Goal: Task Accomplishment & Management: Complete application form

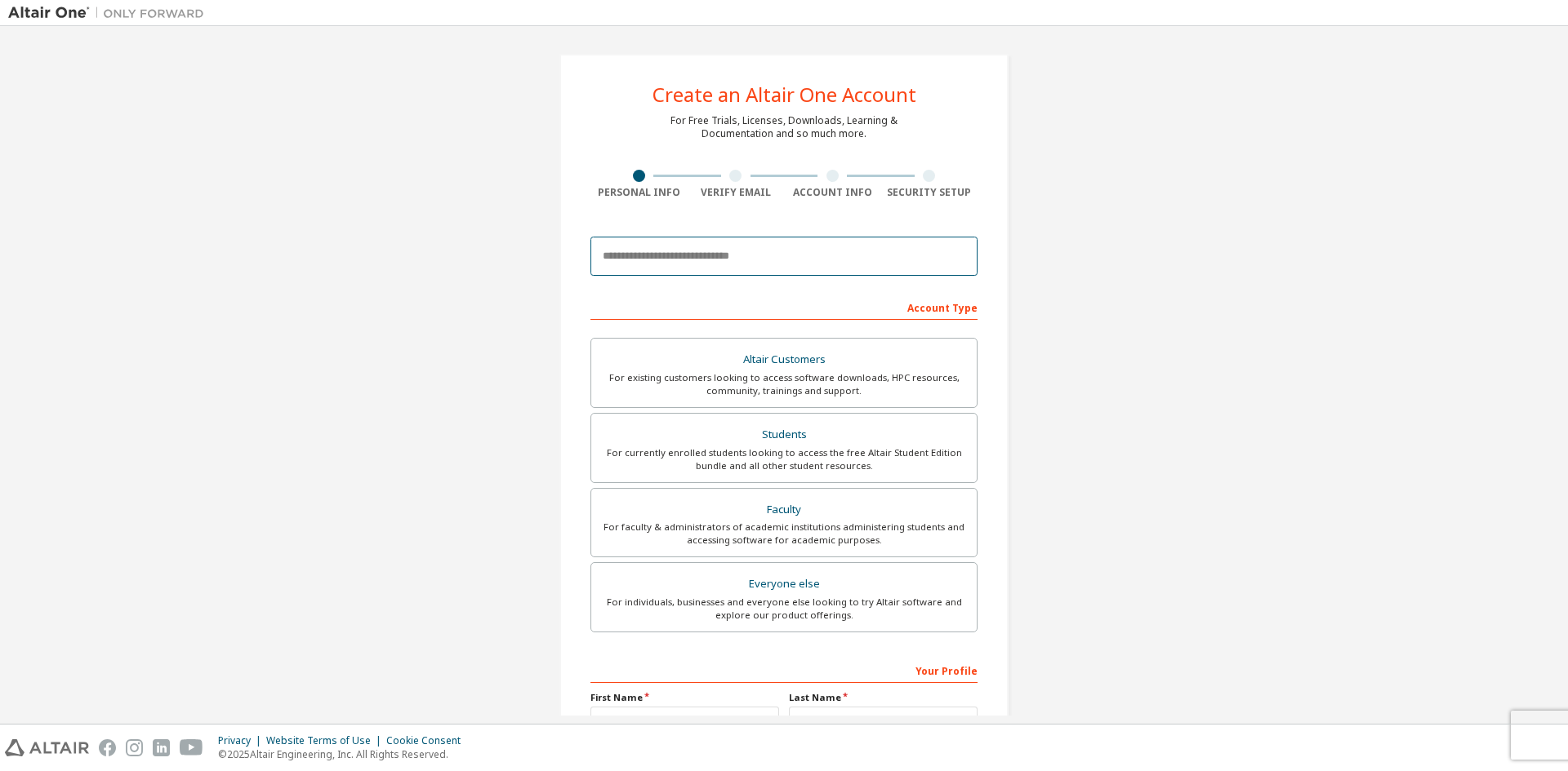
click at [701, 262] on input "email" at bounding box center [784, 256] width 387 height 39
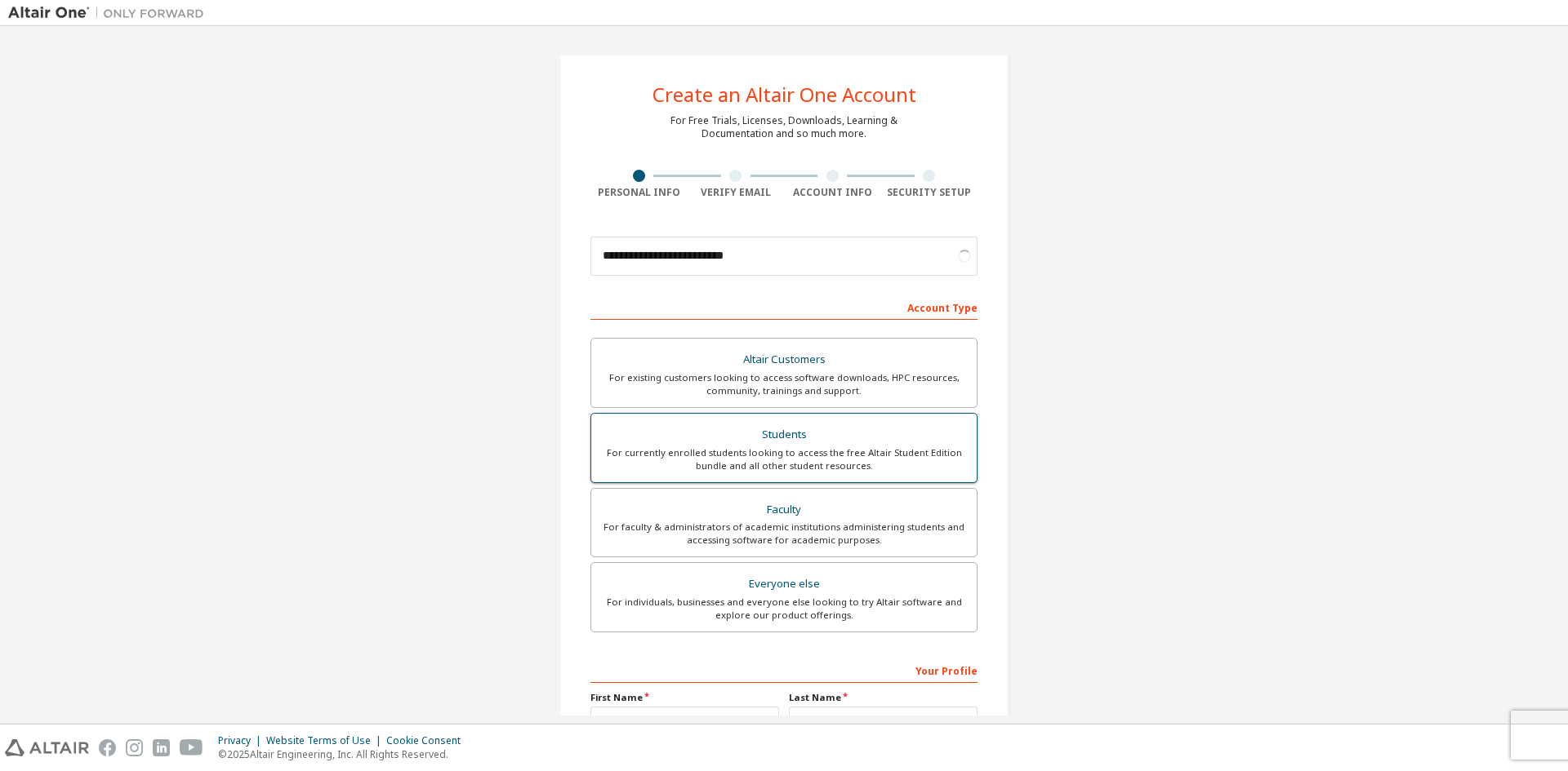
click at [786, 465] on div "For currently enrolled students looking to access the free Altair Student Editi…" at bounding box center [784, 460] width 366 height 26
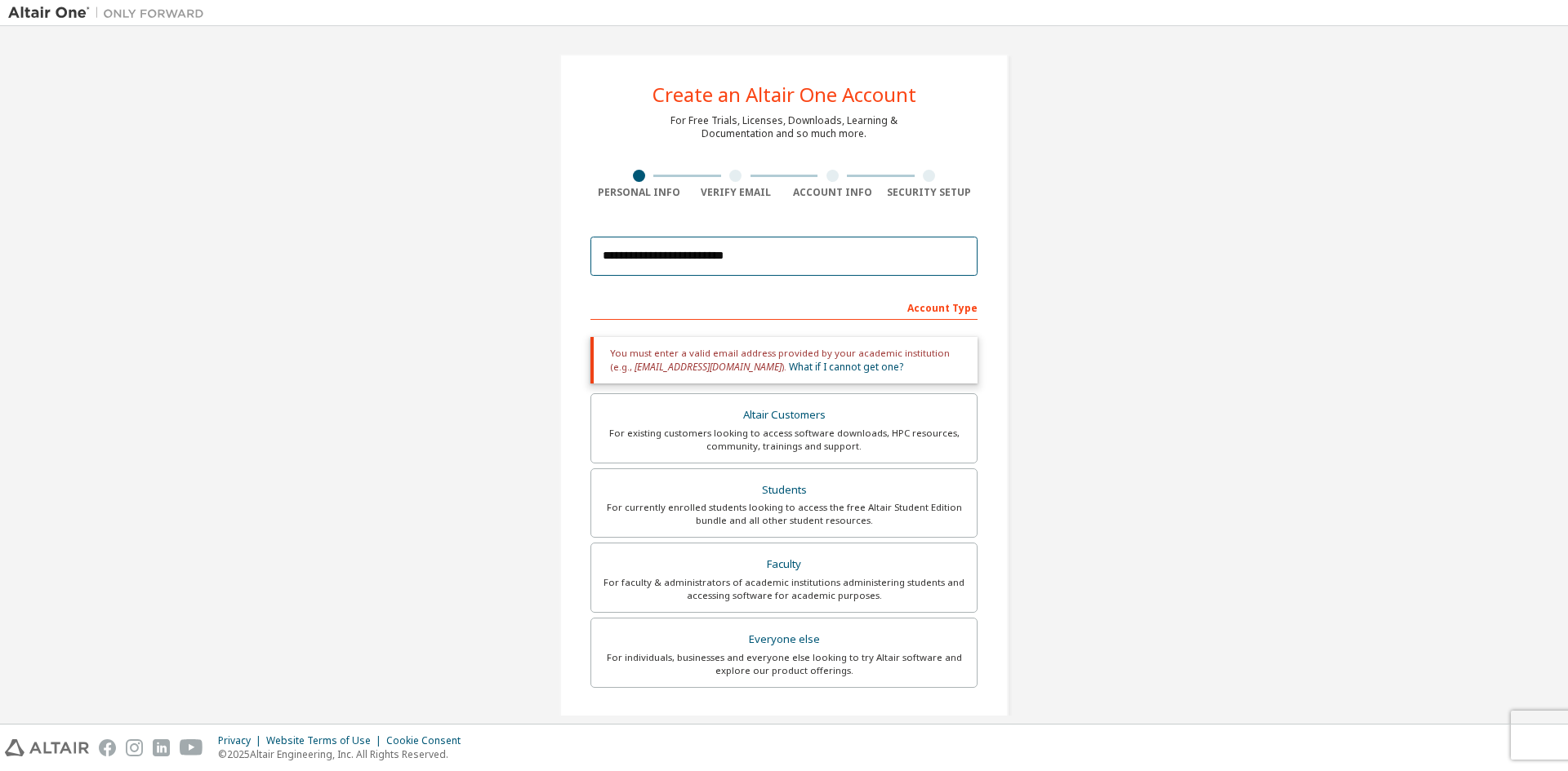
drag, startPoint x: 841, startPoint y: 260, endPoint x: 553, endPoint y: 244, distance: 288.4
click at [553, 244] on div "**********" at bounding box center [784, 494] width 488 height 920
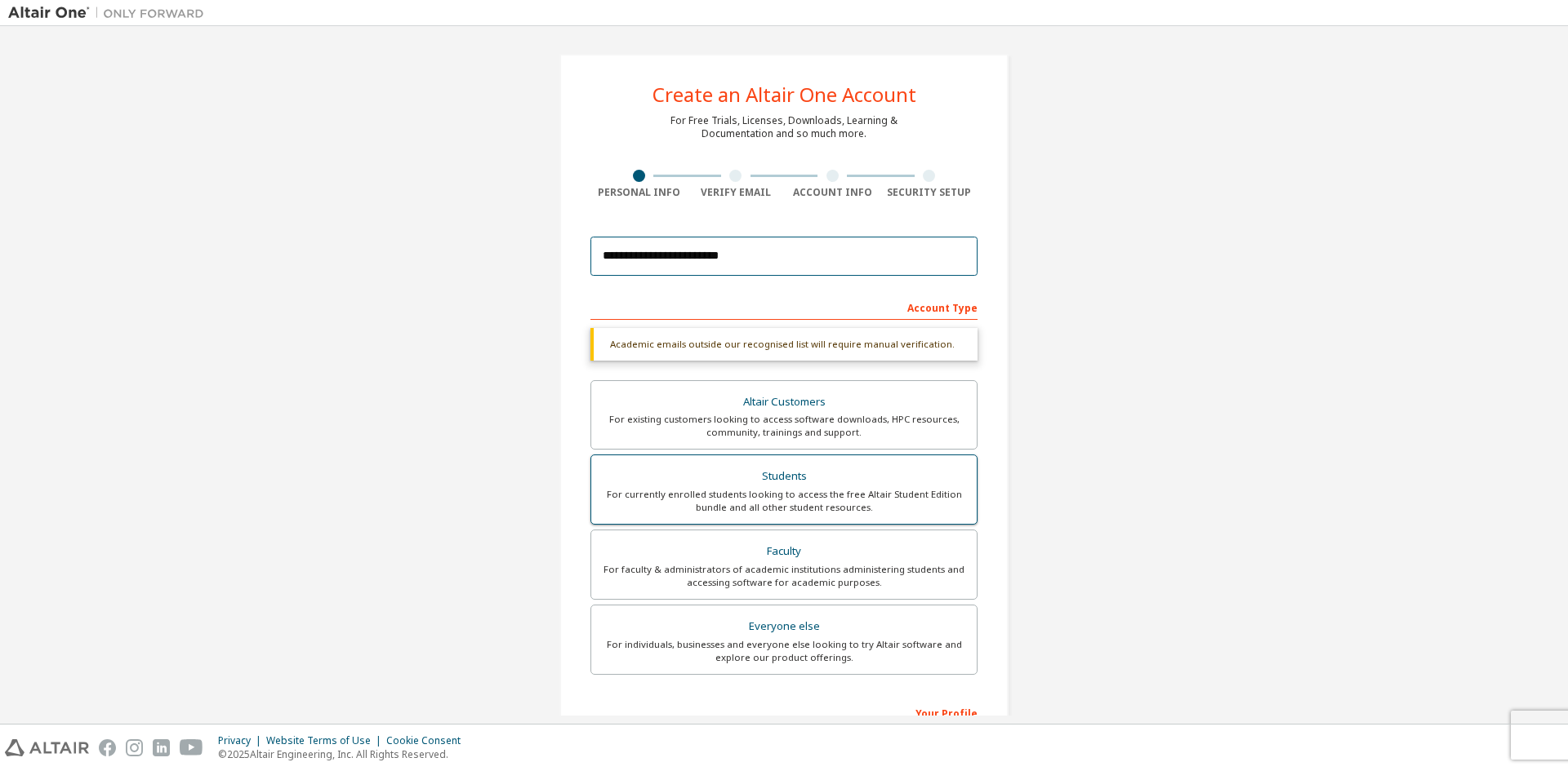
type input "**********"
click at [780, 501] on div "For currently enrolled students looking to access the free Altair Student Editi…" at bounding box center [784, 501] width 366 height 26
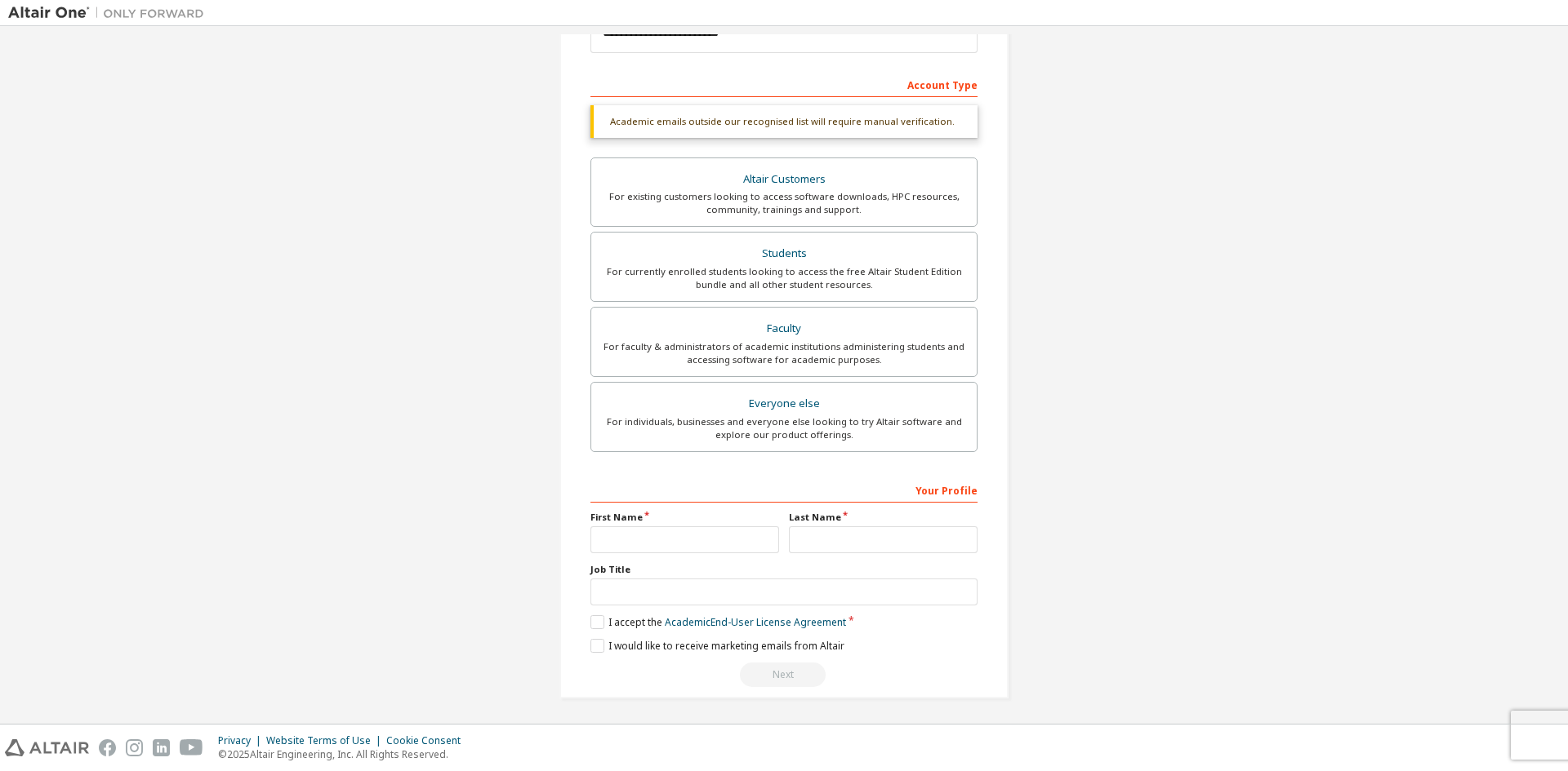
scroll to position [225, 0]
click at [647, 535] on input "text" at bounding box center [684, 537] width 189 height 27
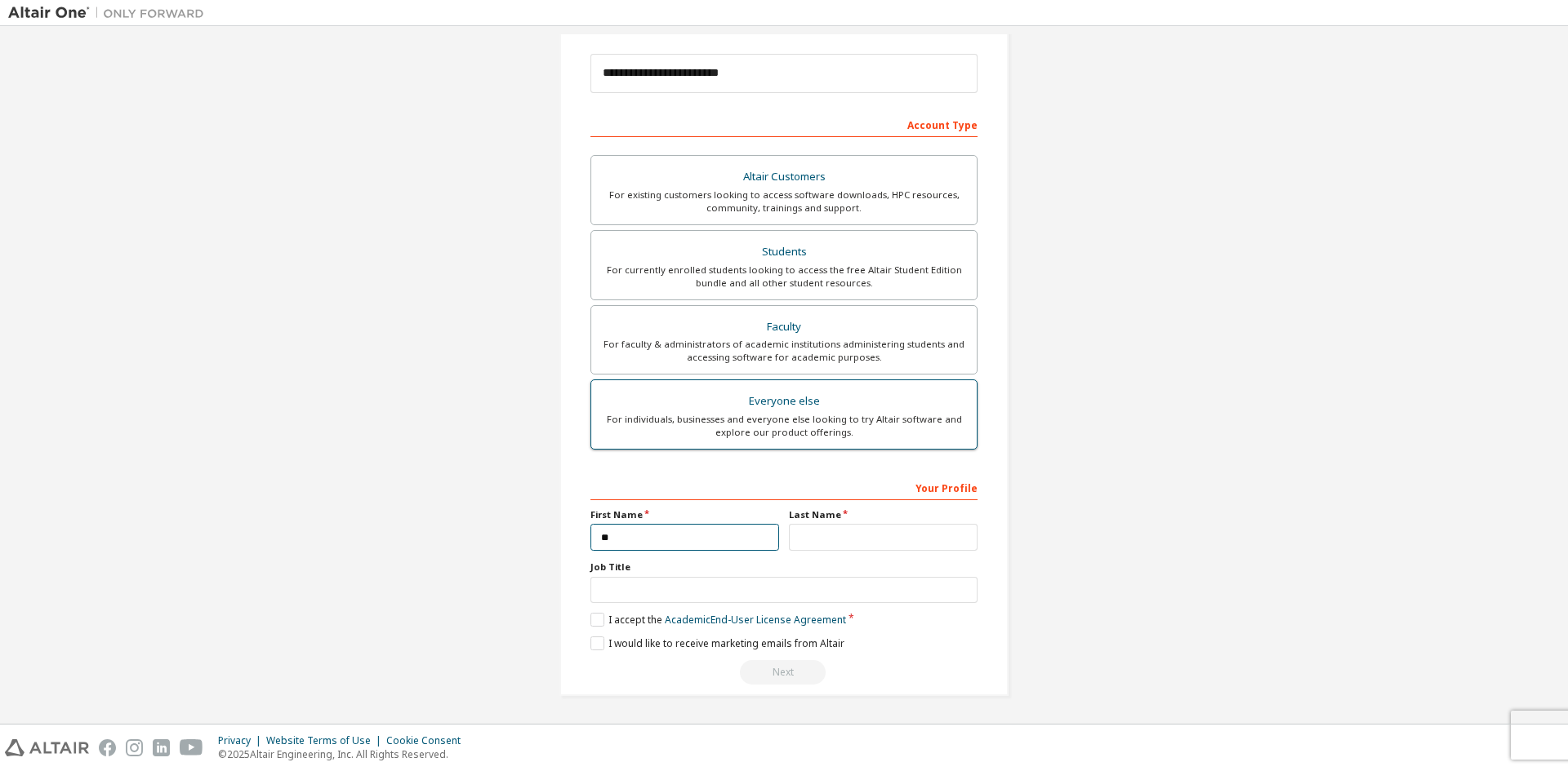
type input "*"
click at [831, 539] on input "text" at bounding box center [882, 537] width 189 height 27
type input "**"
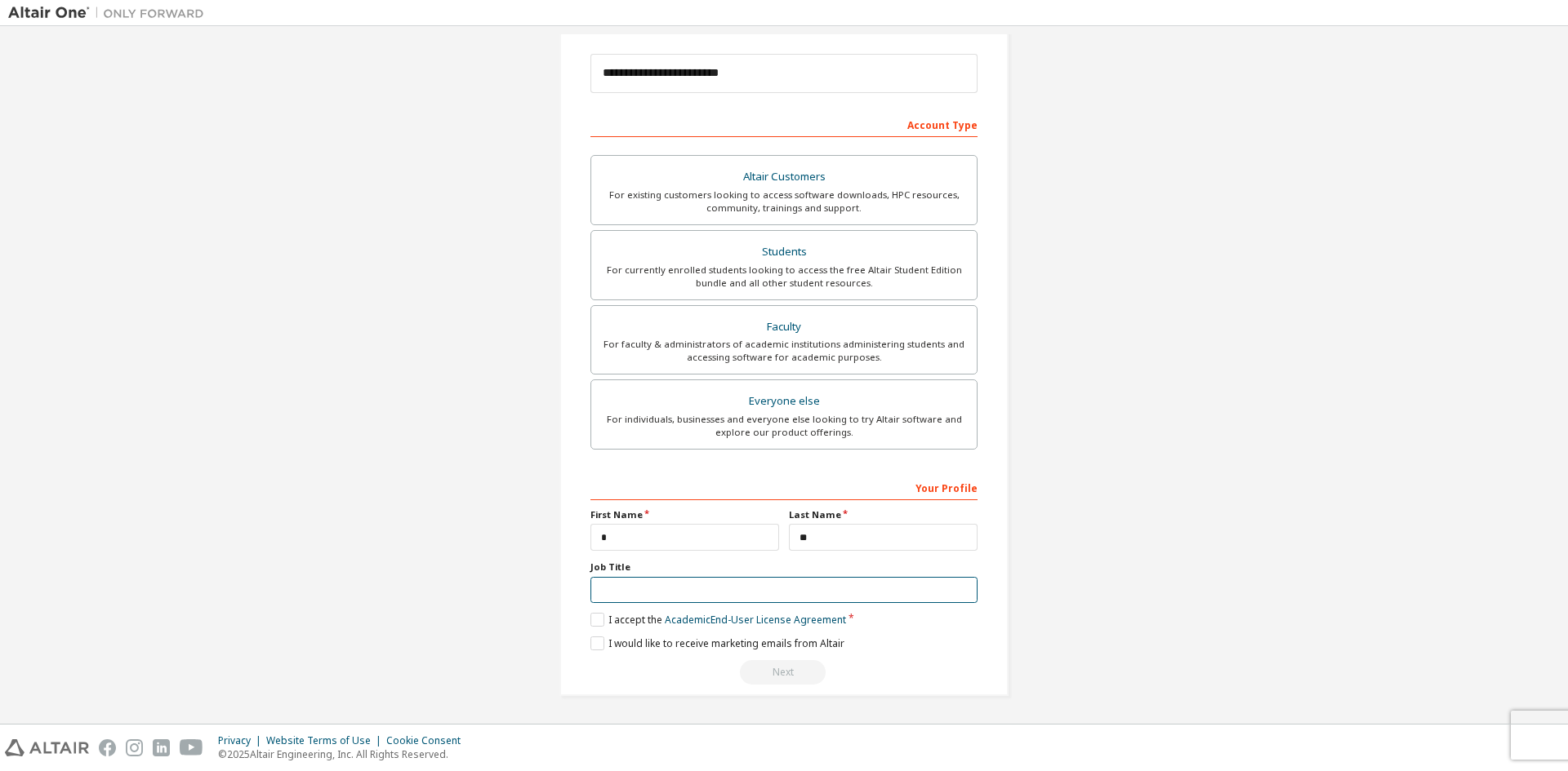
click at [692, 595] on input "text" at bounding box center [784, 590] width 387 height 27
click at [592, 627] on label "I accept the Academic End-User License Agreement" at bounding box center [718, 619] width 255 height 14
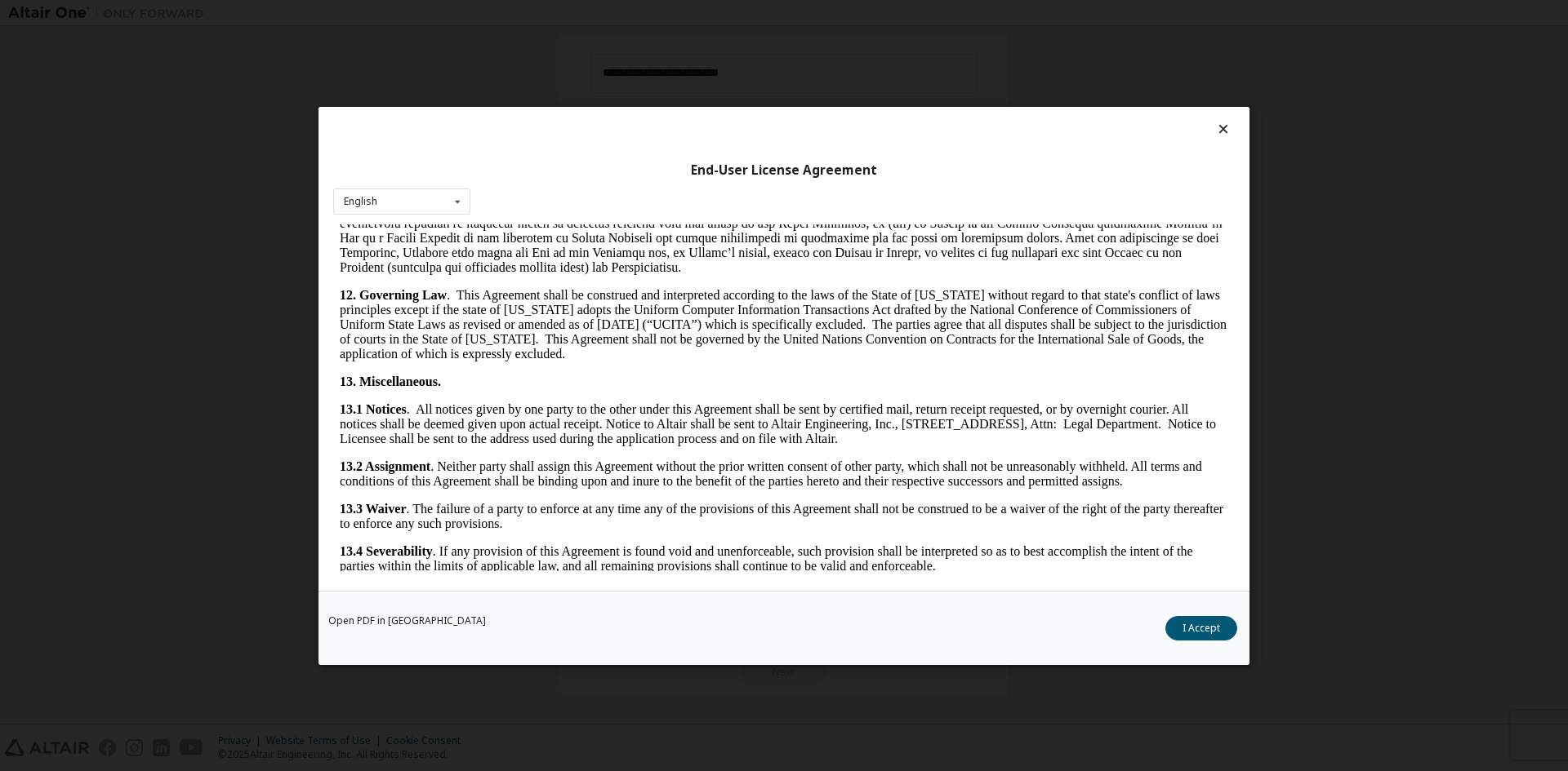
scroll to position [2449, 0]
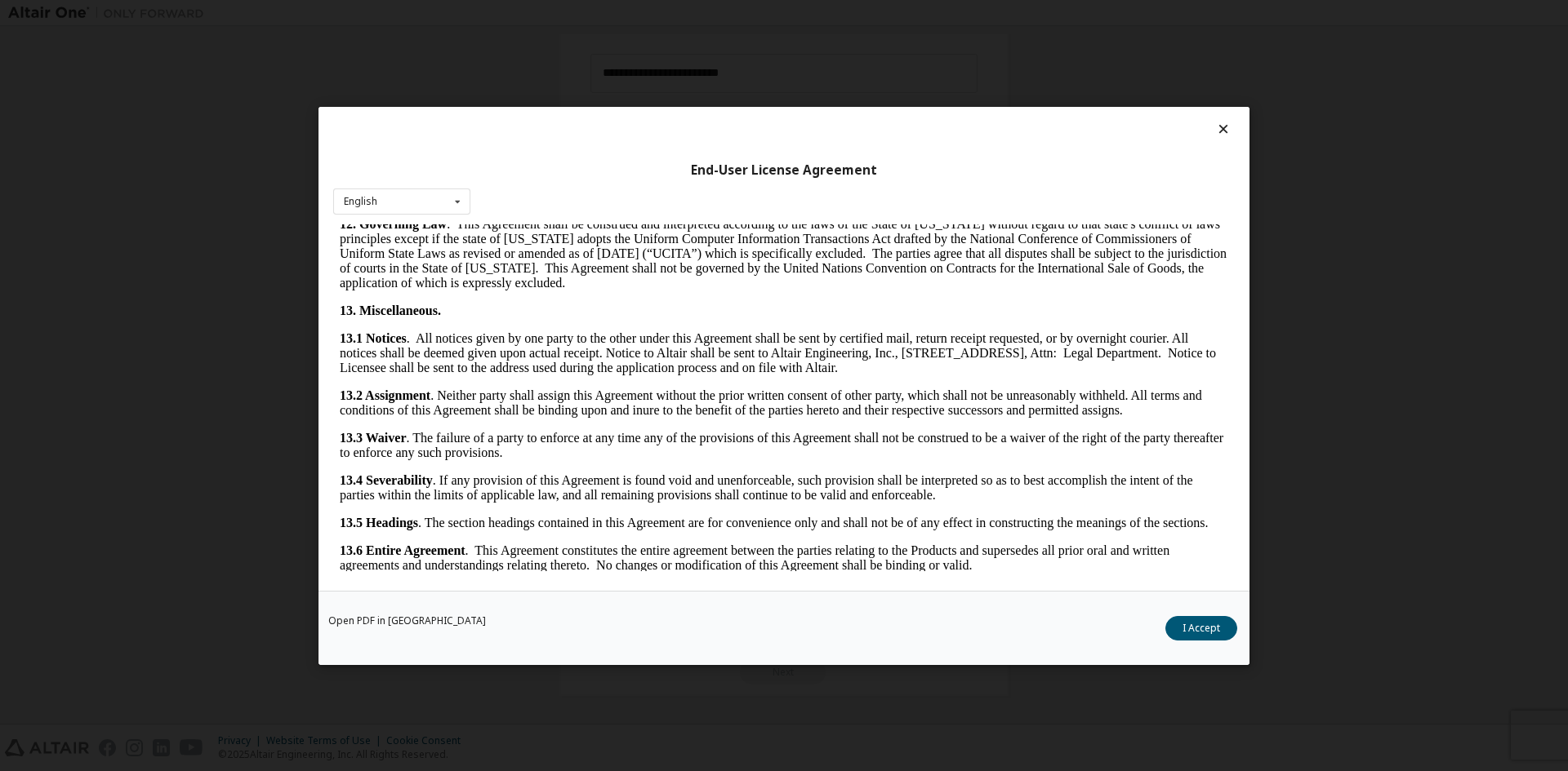
click at [1196, 620] on button "I Accept" at bounding box center [1201, 627] width 72 height 24
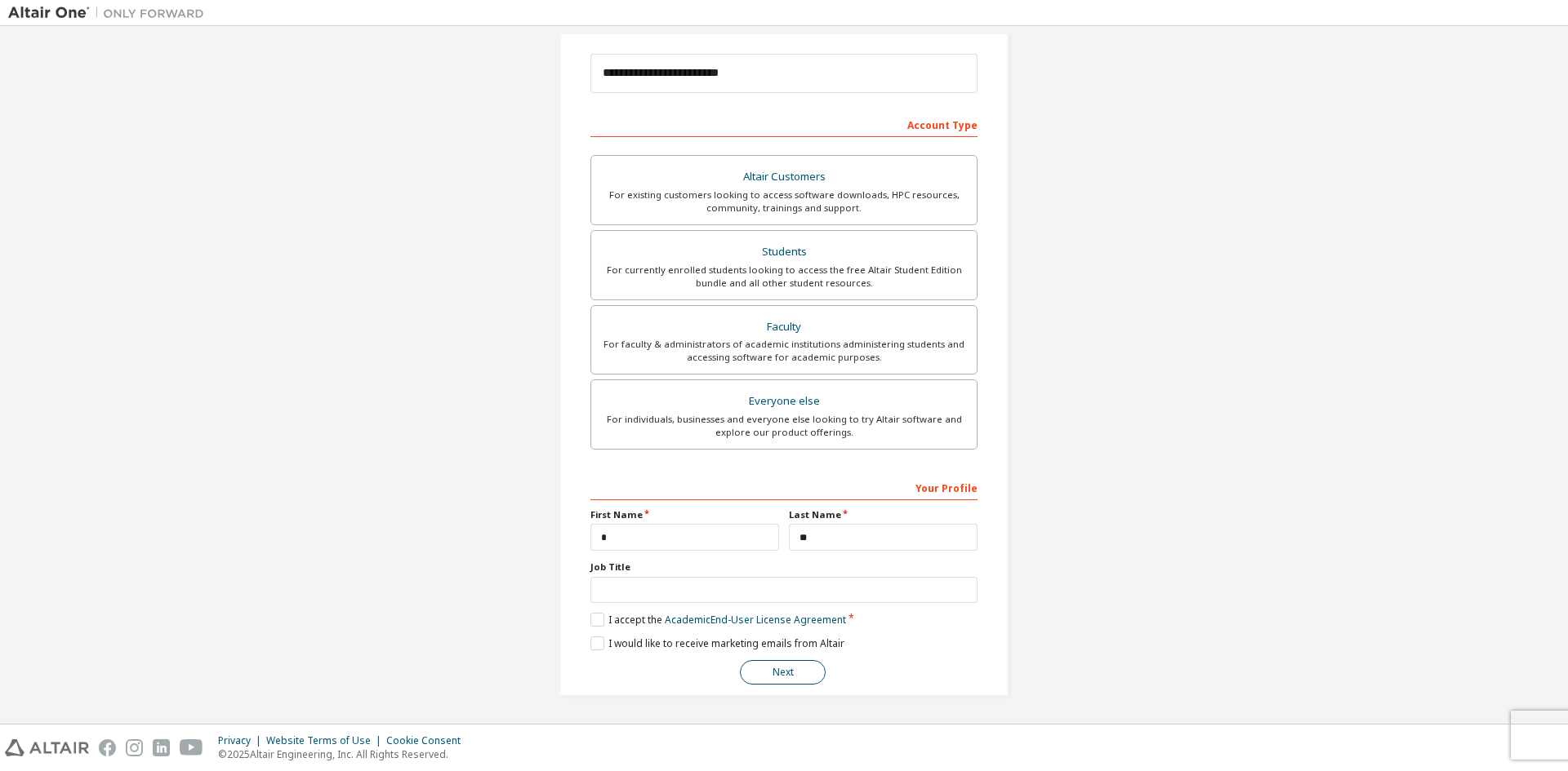
click at [801, 662] on button "Next" at bounding box center [782, 673] width 85 height 24
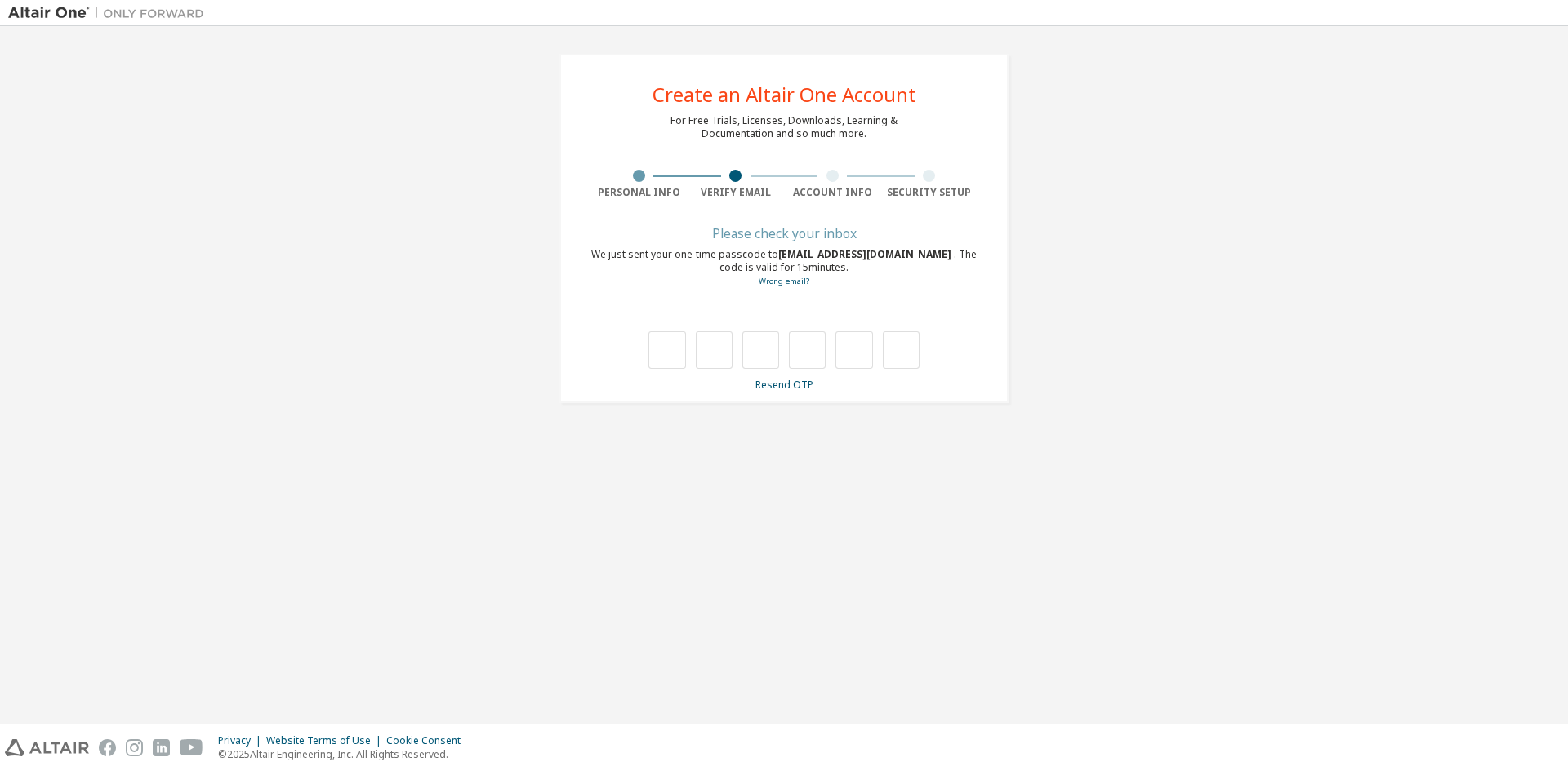
scroll to position [0, 0]
type input "*"
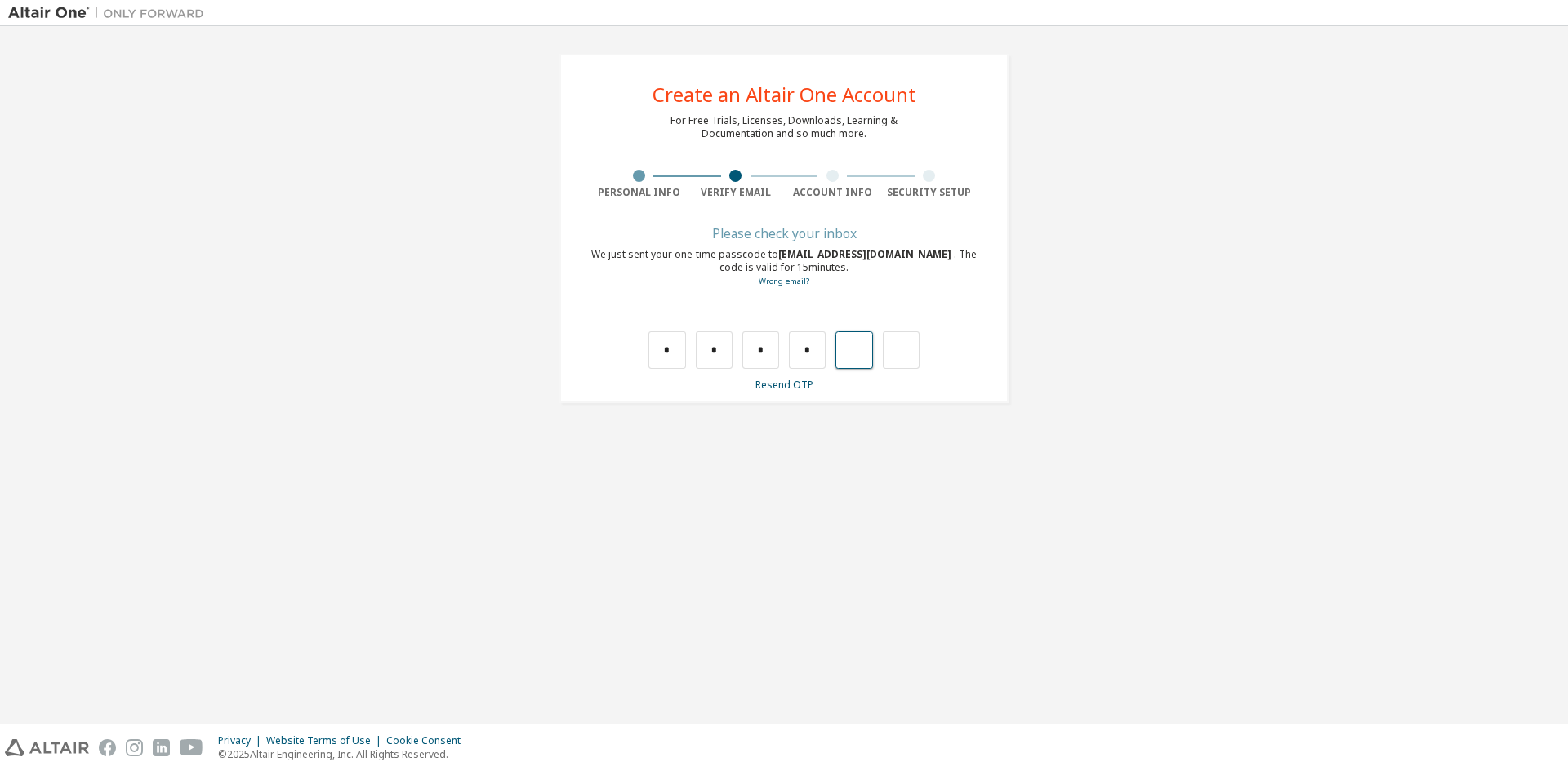
type input "*"
click at [676, 354] on input "text" at bounding box center [666, 350] width 37 height 38
type input "*"
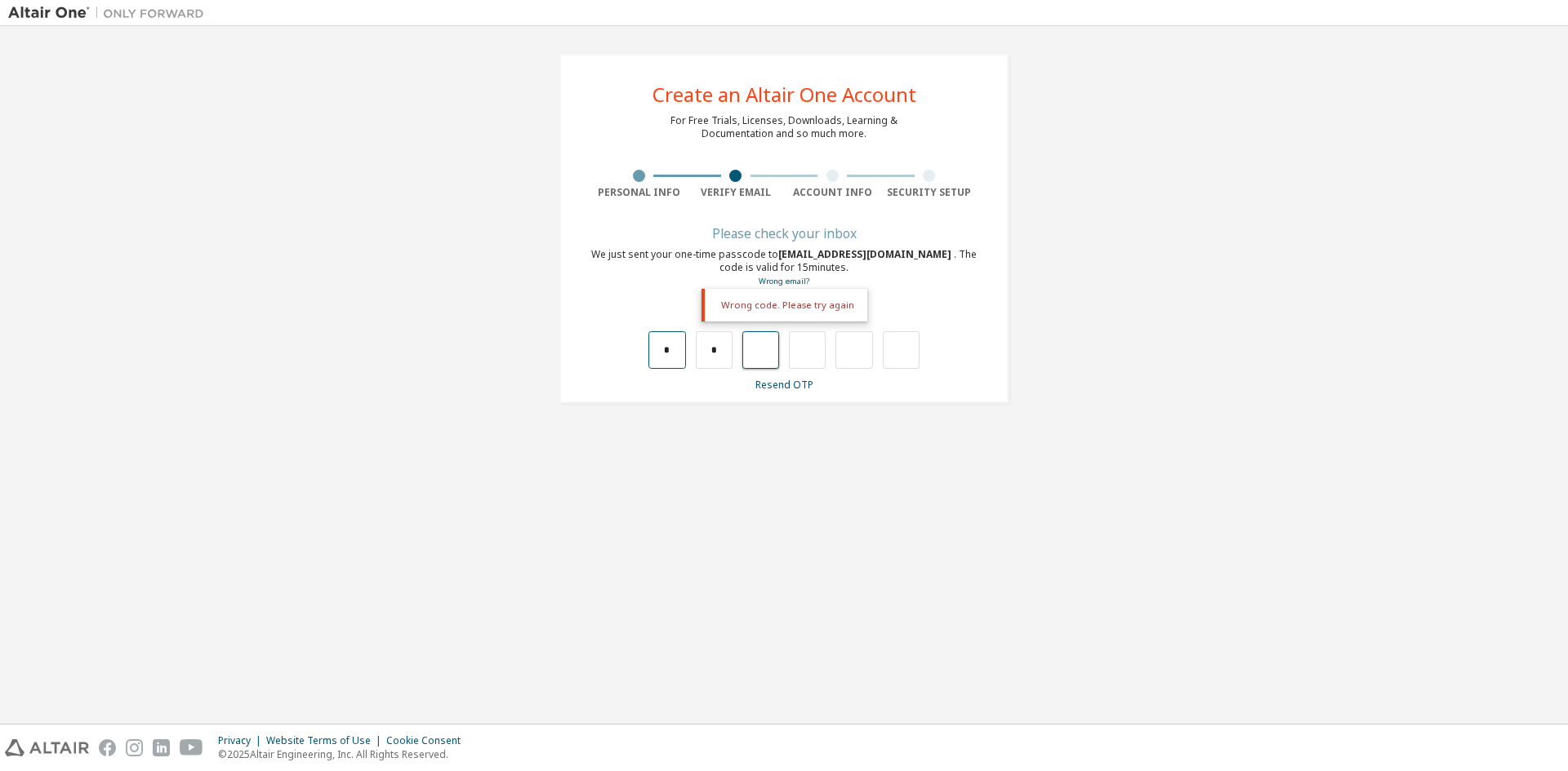
type input "*"
click at [672, 349] on input "text" at bounding box center [666, 350] width 37 height 38
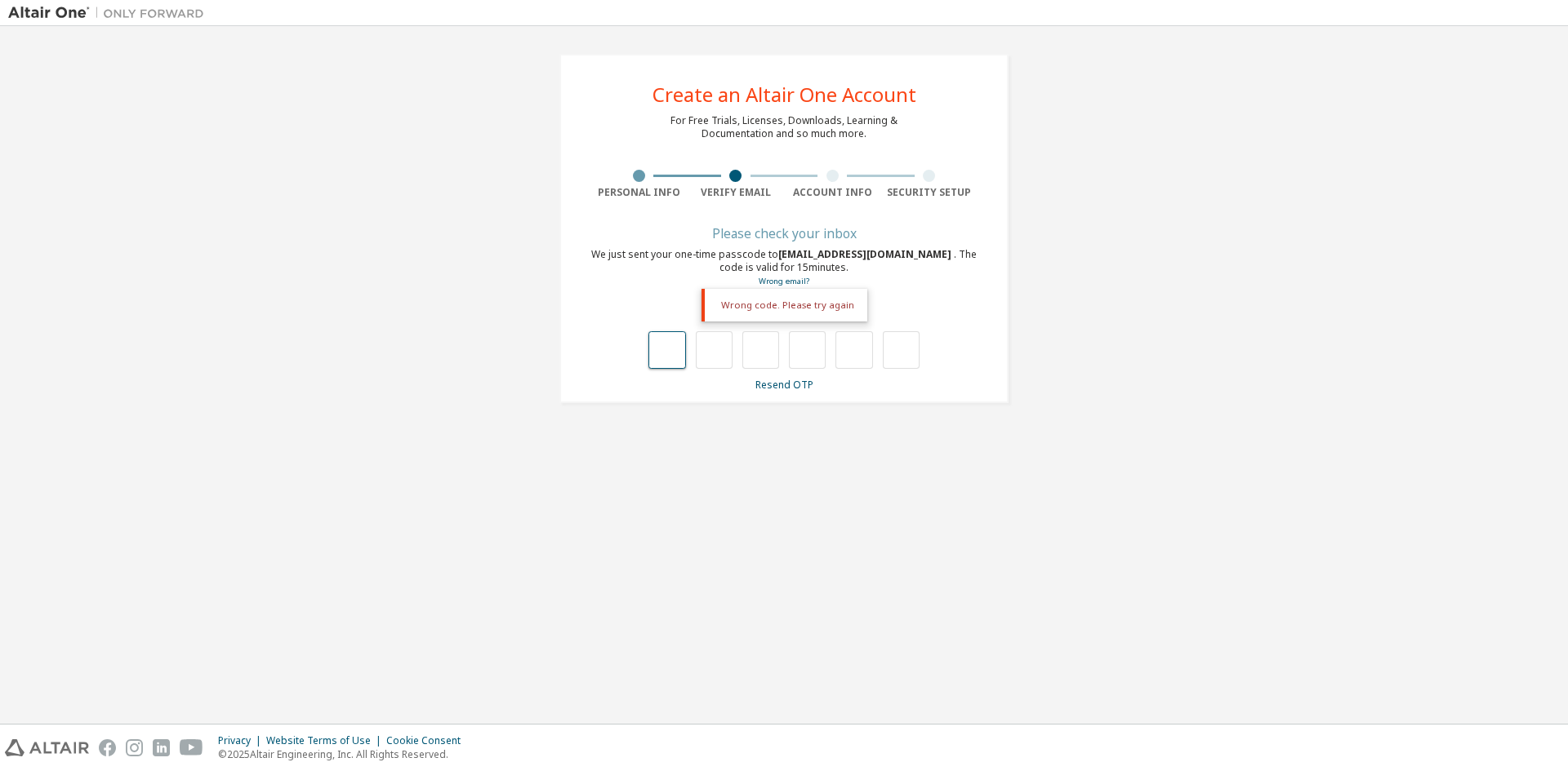
type input "*"
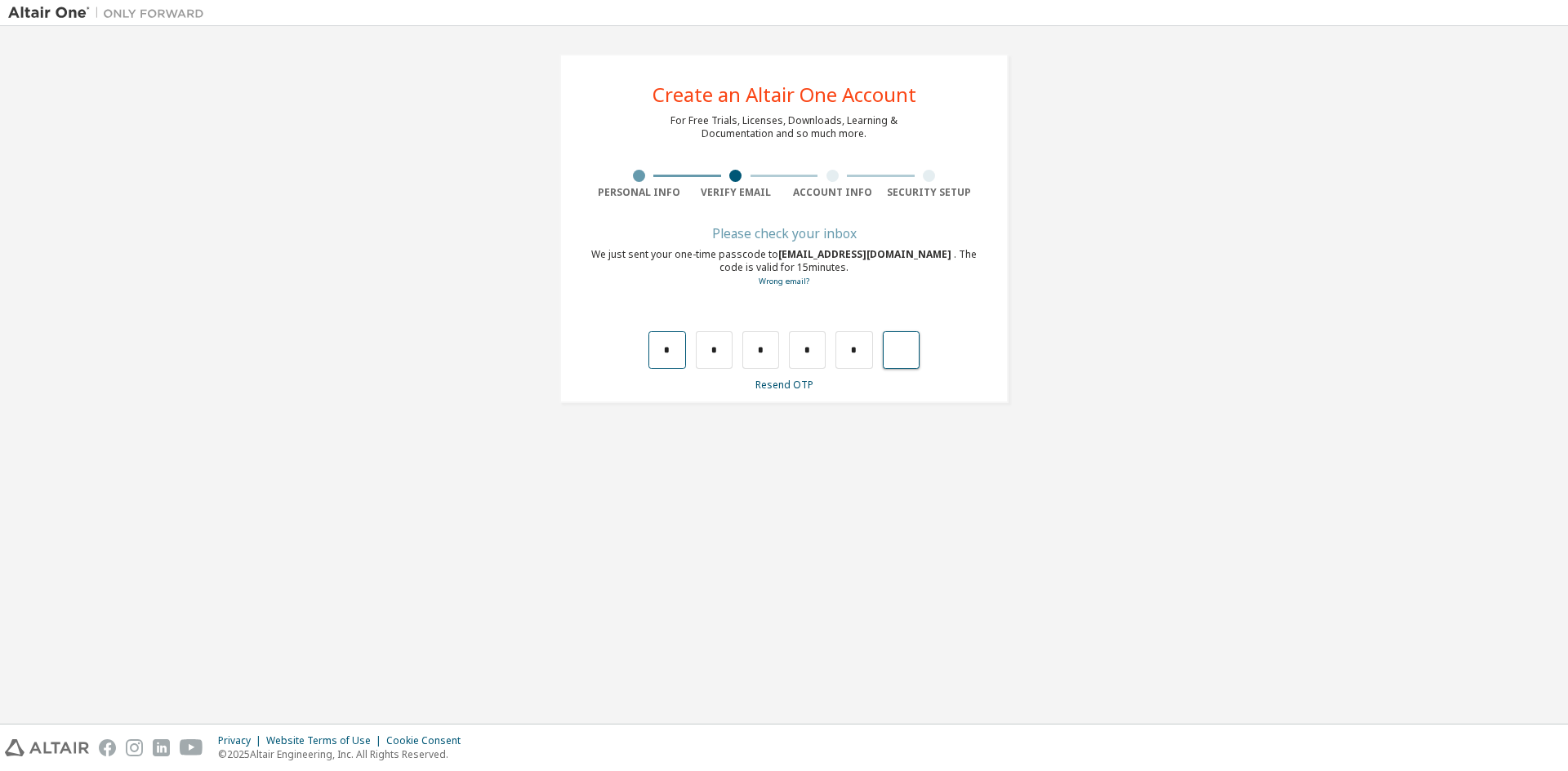
type input "*"
click at [673, 346] on input "text" at bounding box center [666, 350] width 37 height 38
type input "*"
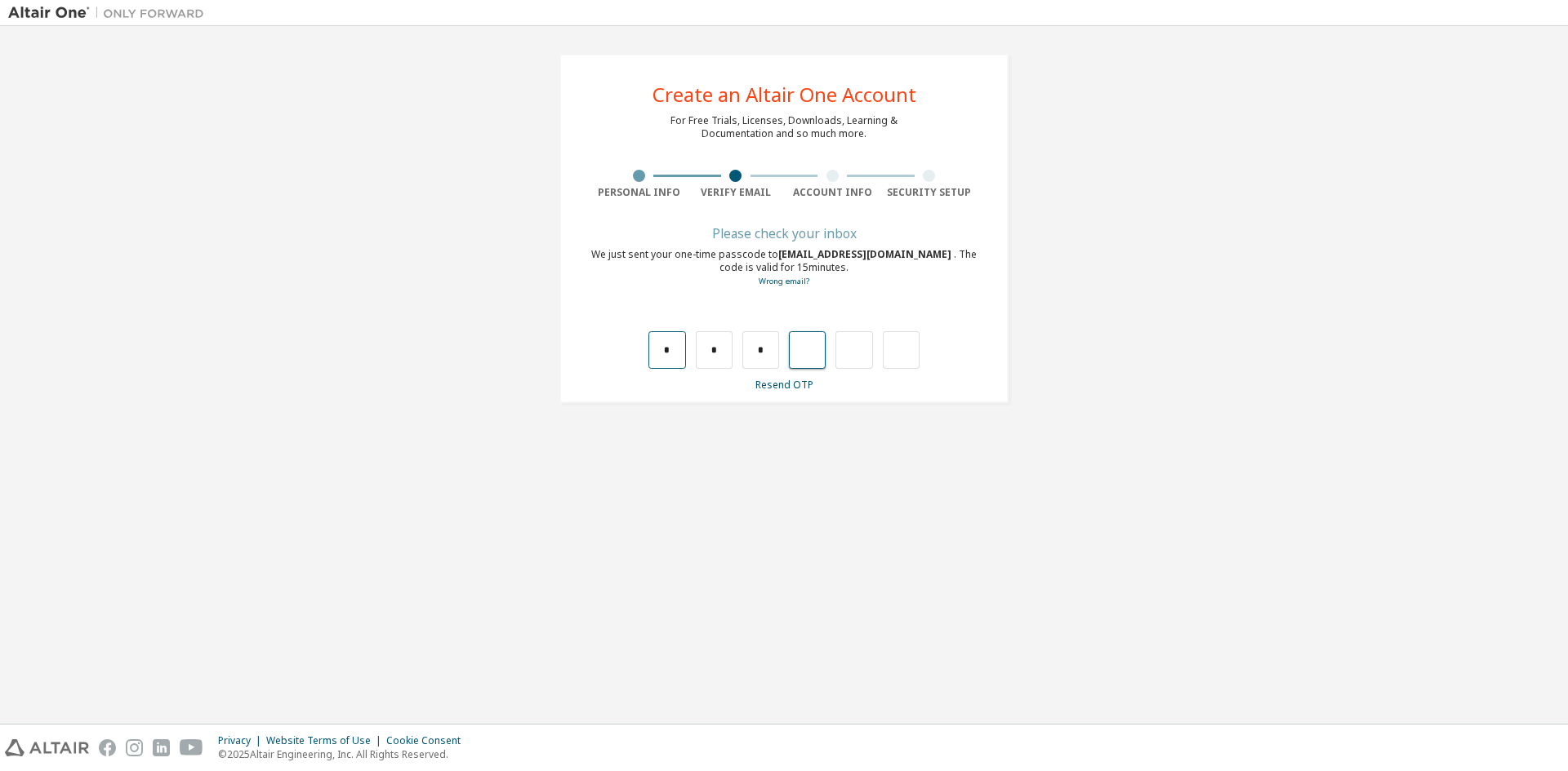
type input "*"
click at [673, 346] on input "text" at bounding box center [666, 350] width 37 height 38
type input "*"
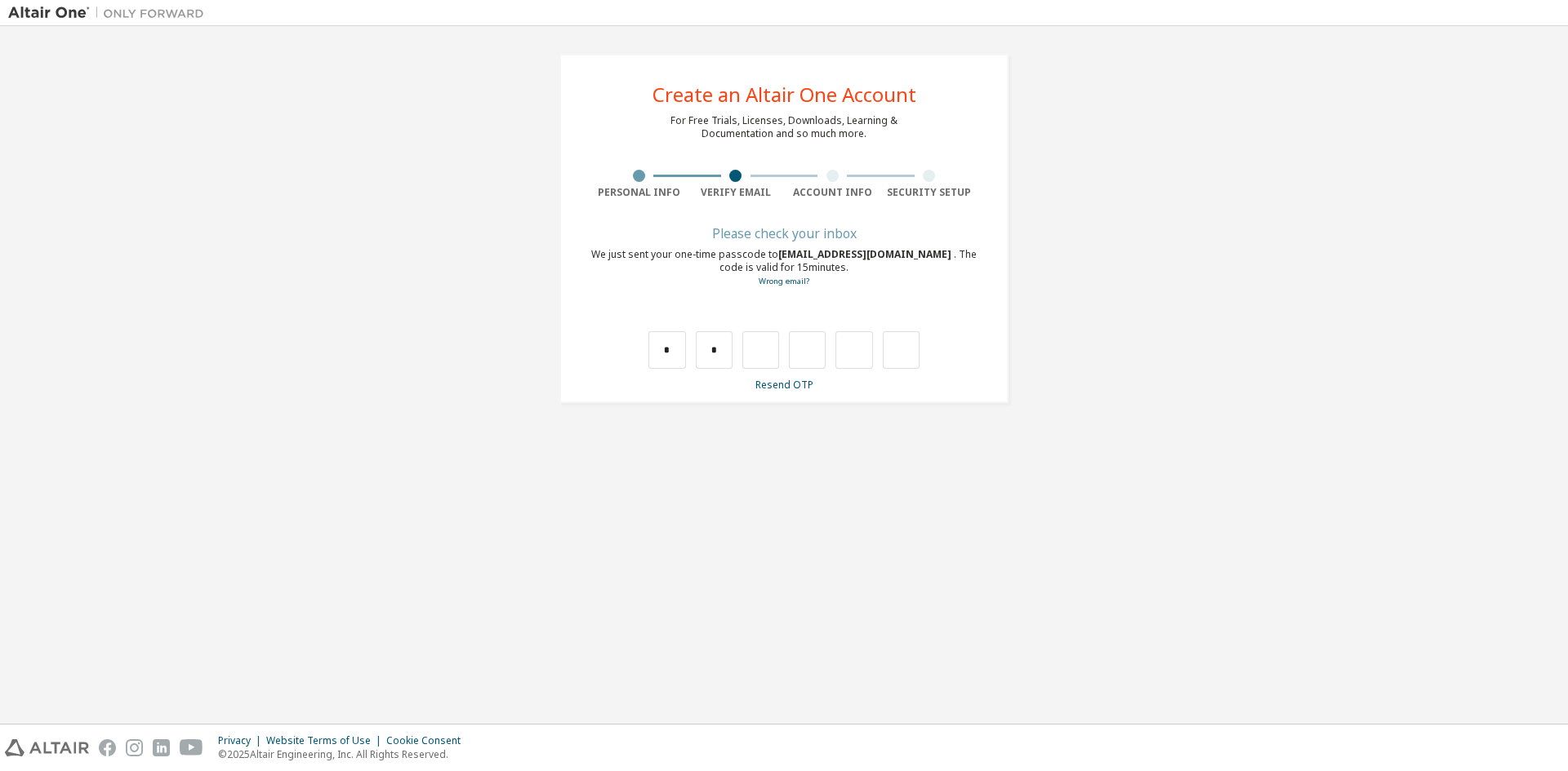
click at [738, 355] on div "* *" at bounding box center [784, 350] width 271 height 38
click at [695, 357] on input "*" at bounding box center [713, 350] width 37 height 38
click at [720, 358] on input "*" at bounding box center [713, 350] width 37 height 38
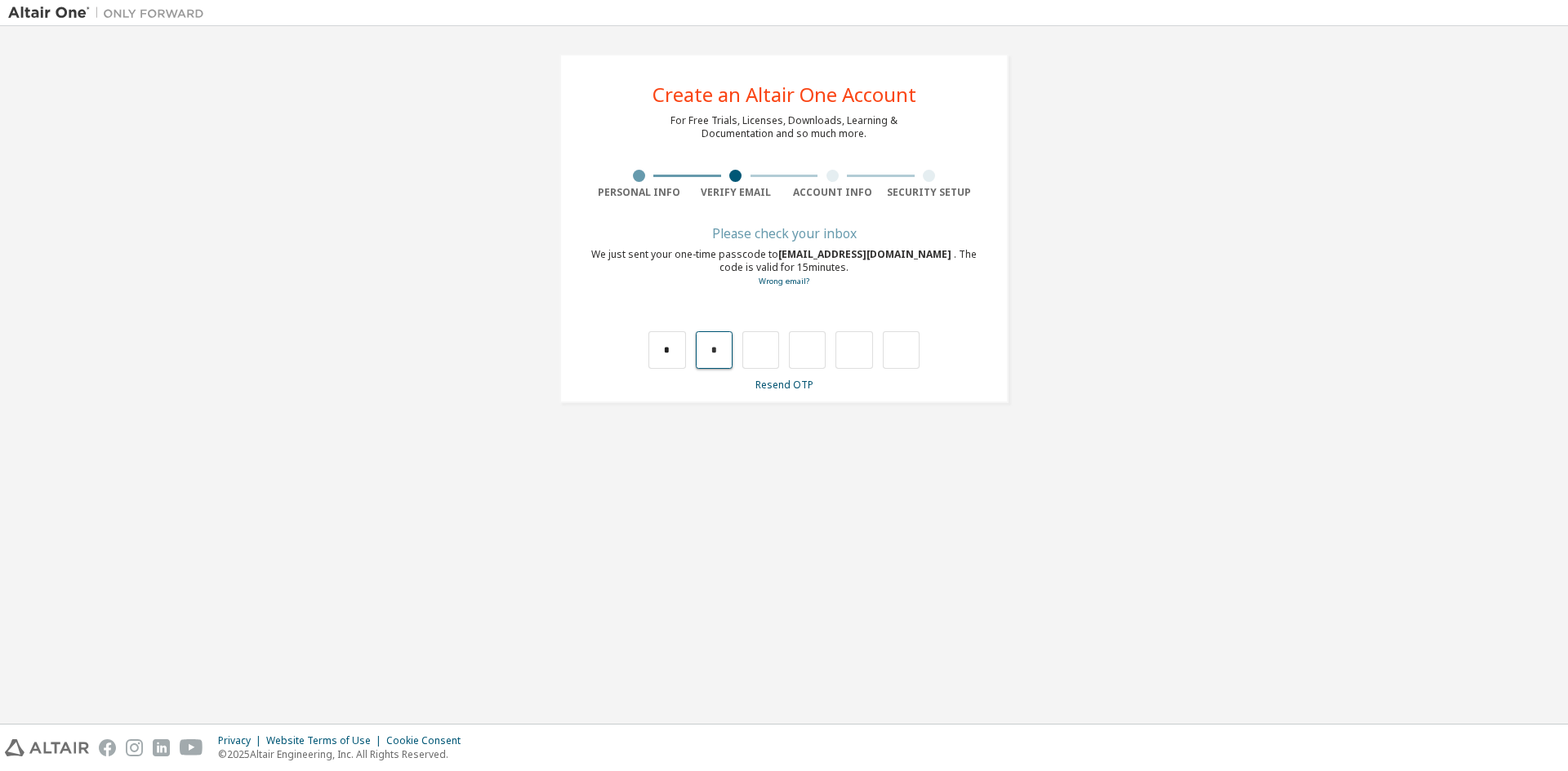
type input "*"
click at [753, 348] on input "*" at bounding box center [760, 350] width 37 height 38
type input "*"
click at [807, 344] on input "*" at bounding box center [806, 350] width 37 height 38
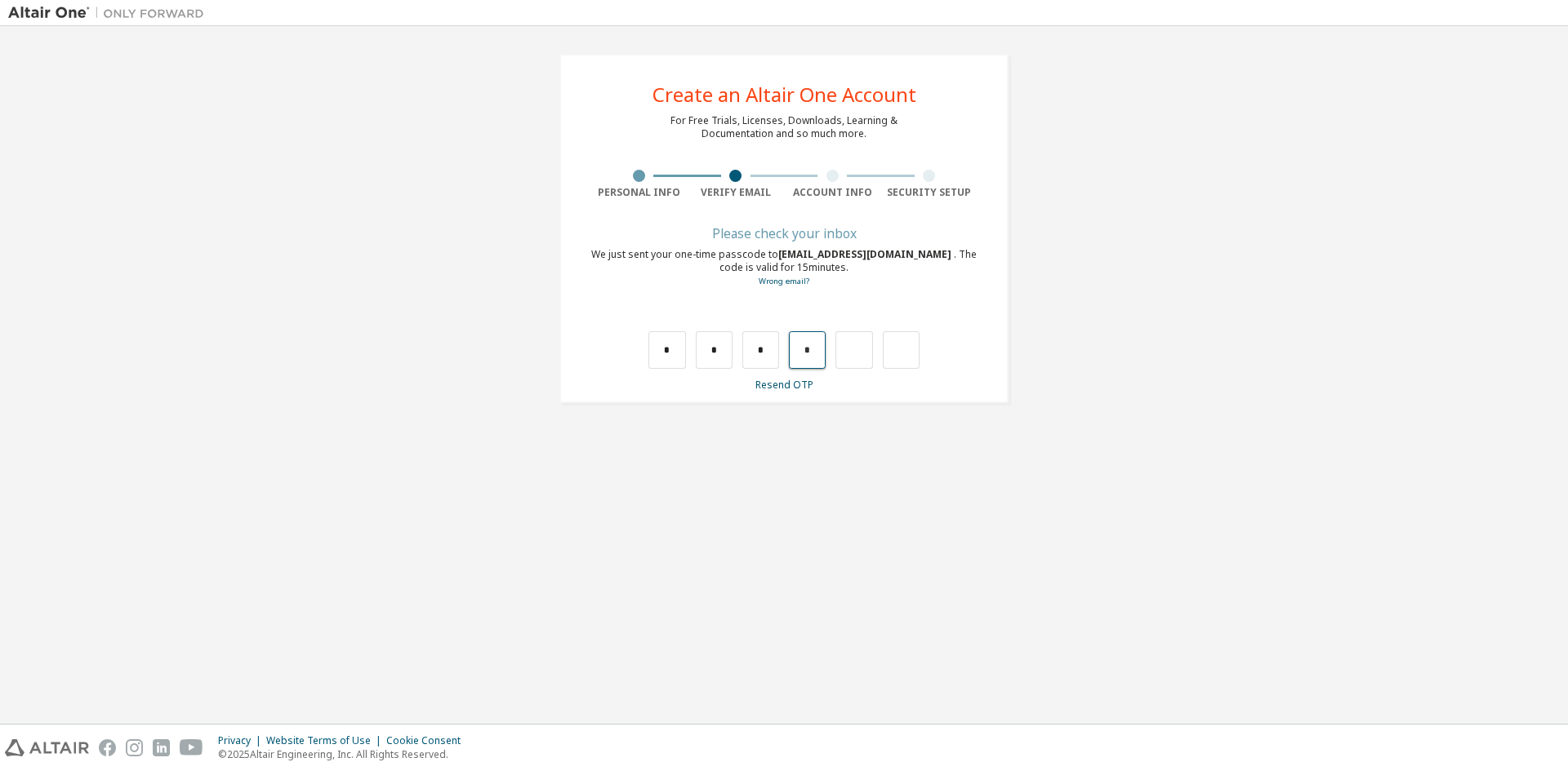
click at [807, 344] on input "*" at bounding box center [806, 350] width 37 height 38
type input "*"
click at [864, 349] on input "*" at bounding box center [853, 350] width 37 height 38
type input "*"
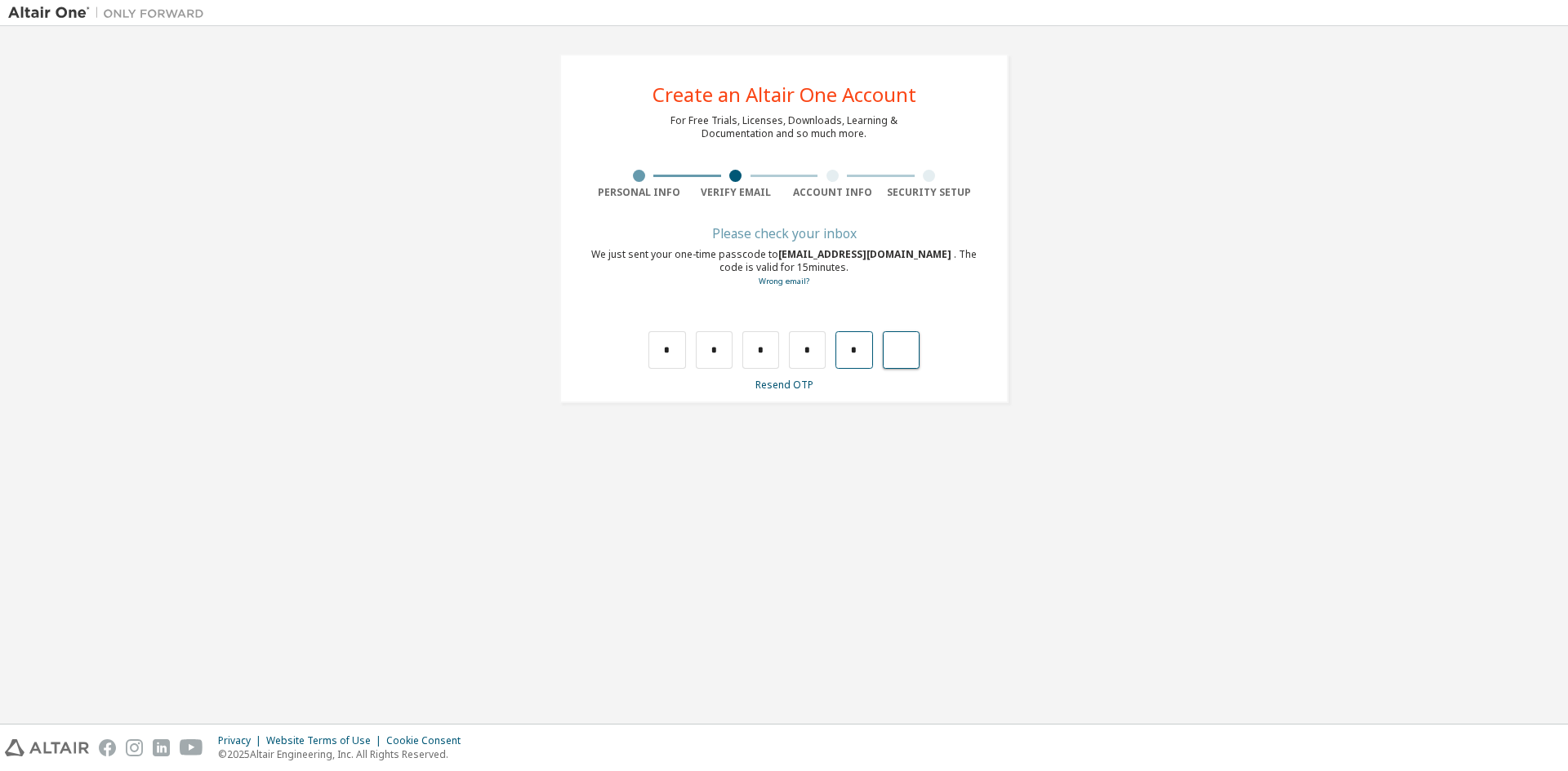
type input "*"
click at [672, 357] on input "text" at bounding box center [666, 350] width 37 height 38
type input "*"
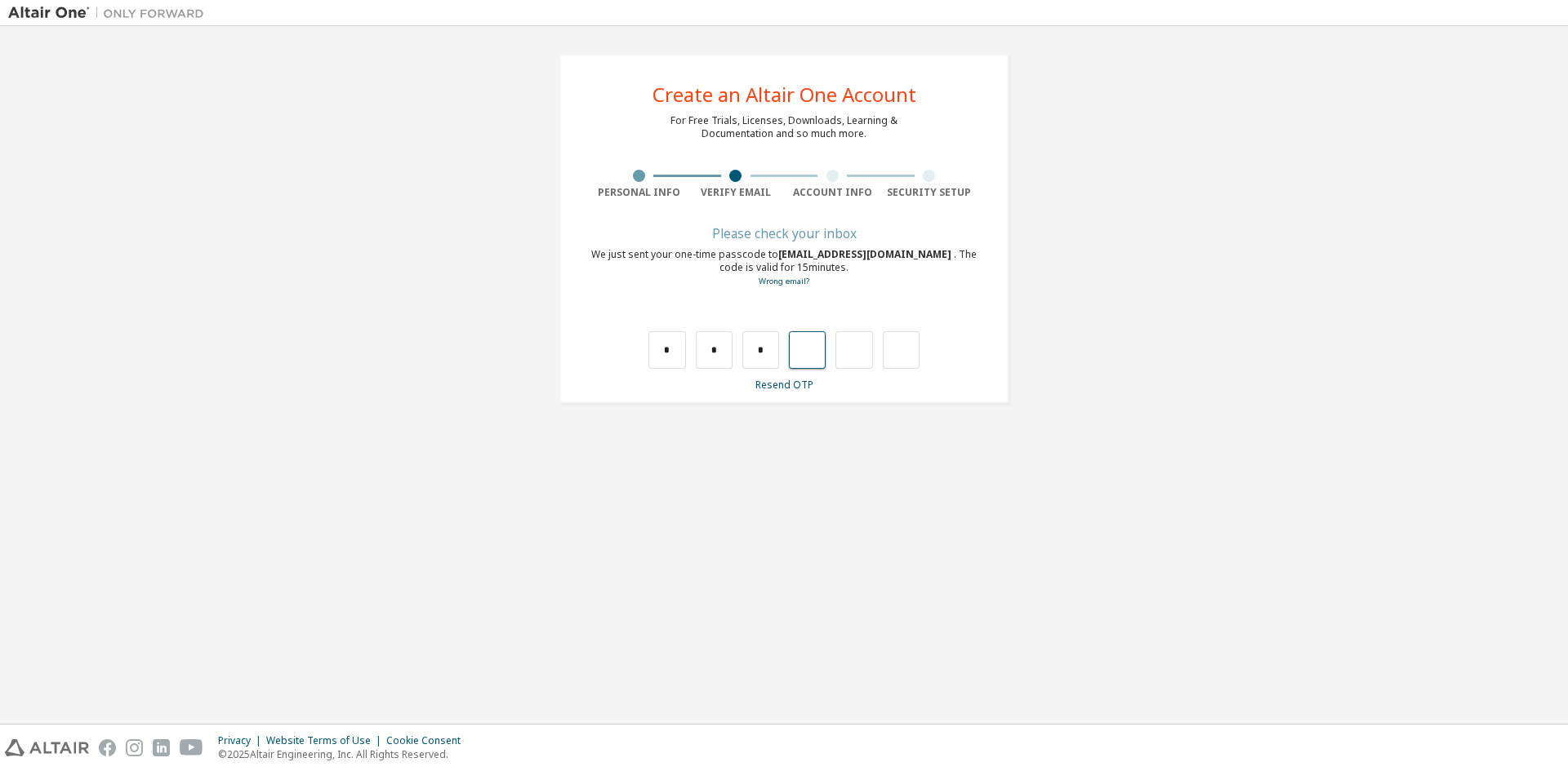
type input "*"
